Goal: Information Seeking & Learning: Check status

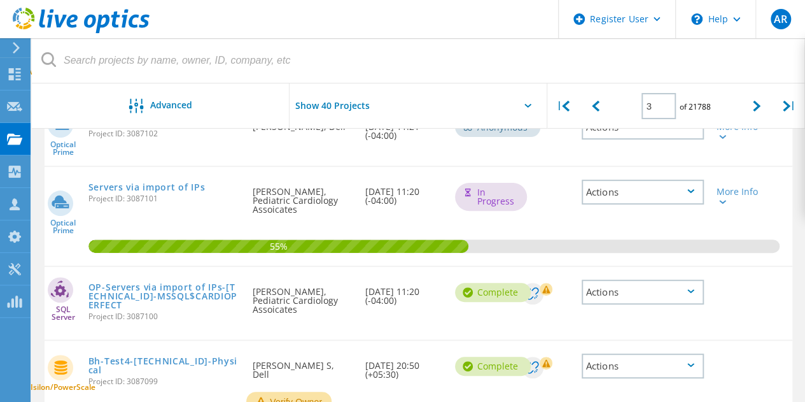
scroll to position [2526, 0]
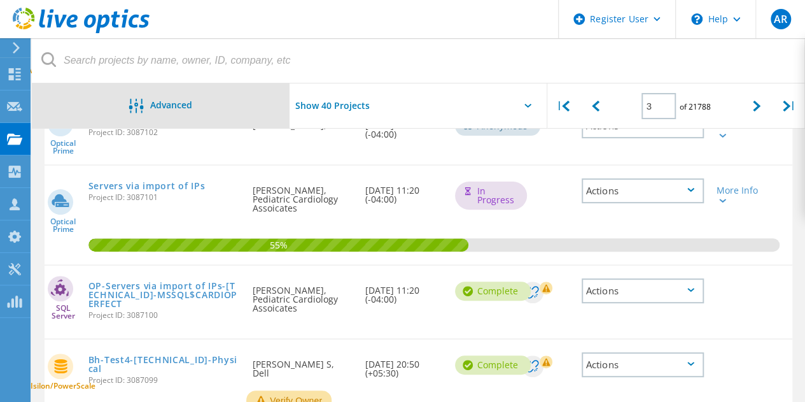
click at [207, 116] on div "Advanced" at bounding box center [161, 105] width 258 height 45
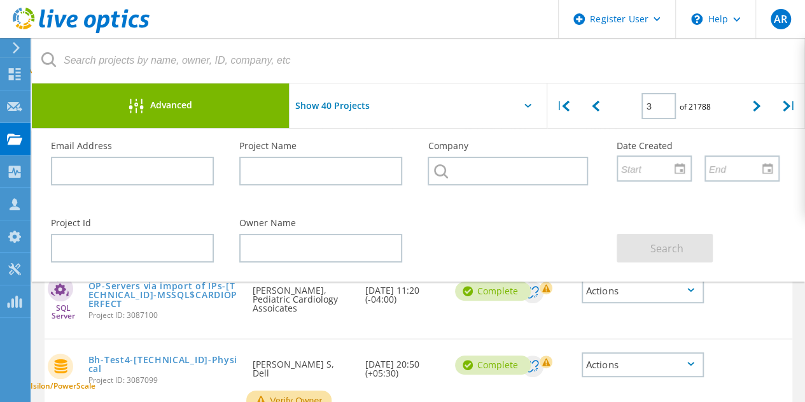
click at [231, 99] on div "Advanced" at bounding box center [161, 107] width 258 height 16
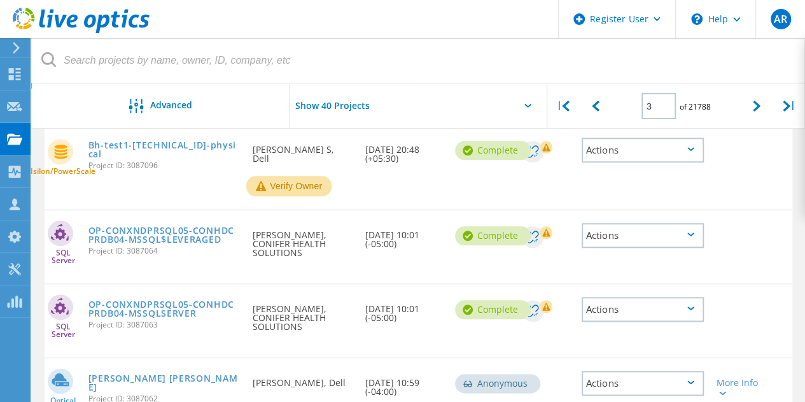
scroll to position [3056, 0]
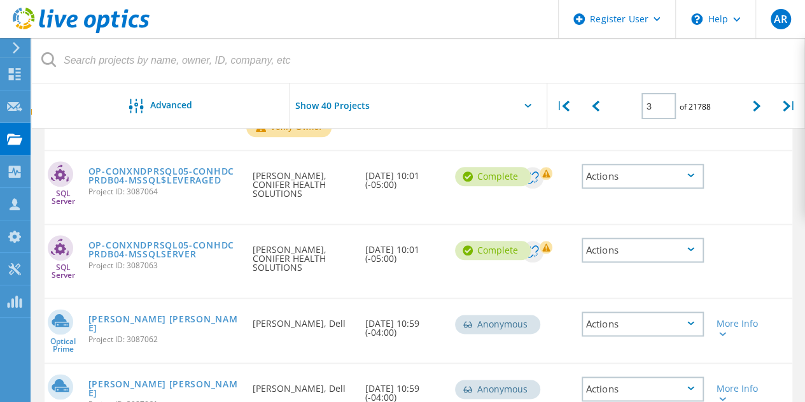
click at [693, 311] on div "Actions" at bounding box center [643, 323] width 122 height 25
click at [225, 400] on span "Project ID: 3087061" at bounding box center [164, 404] width 152 height 8
click at [648, 311] on div "Actions" at bounding box center [643, 323] width 122 height 25
click at [759, 298] on div "Optical Prime [PERSON_NAME] [PERSON_NAME] Project ID: 3087062 Requested By [PER…" at bounding box center [419, 330] width 748 height 64
click at [726, 319] on div "More Info" at bounding box center [740, 328] width 47 height 18
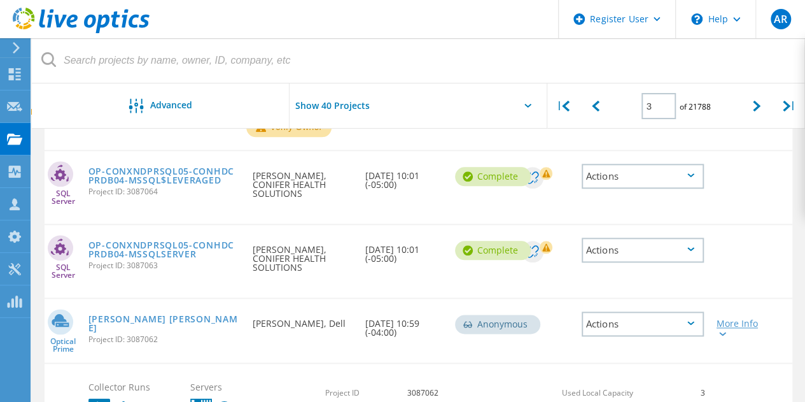
click at [726, 319] on div "More Info" at bounding box center [740, 328] width 47 height 18
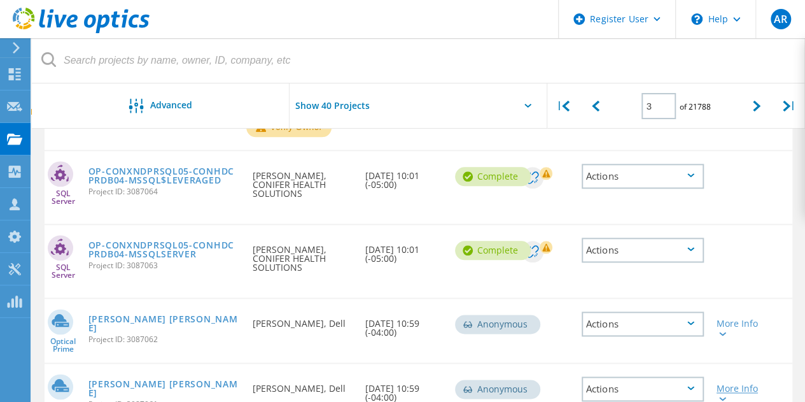
click at [723, 396] on icon at bounding box center [722, 398] width 7 height 4
